Goal: Task Accomplishment & Management: Manage account settings

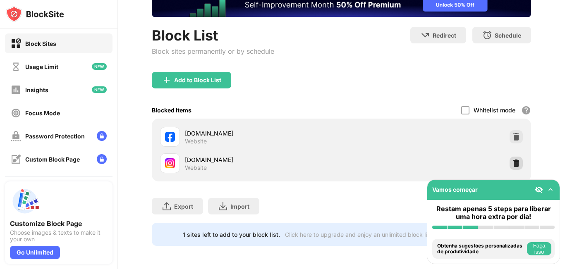
click at [510, 157] on div at bounding box center [516, 163] width 13 height 13
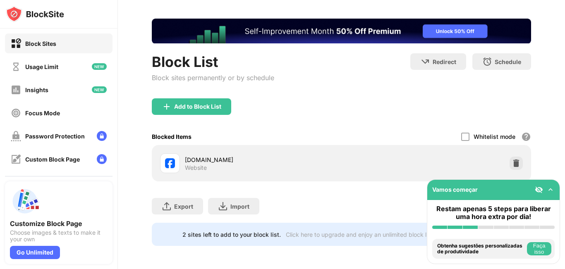
scroll to position [39, 0]
